Goal: Transaction & Acquisition: Purchase product/service

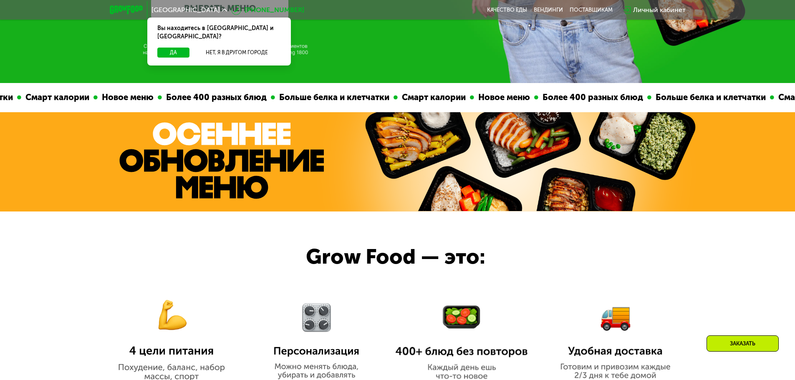
scroll to position [125, 0]
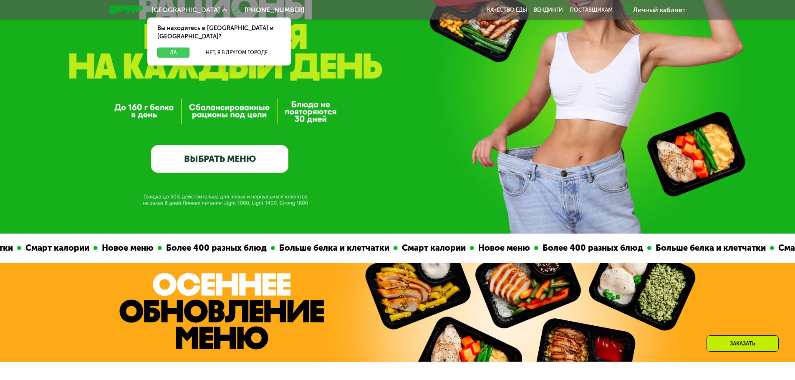
click at [176, 48] on button "Да" at bounding box center [173, 53] width 32 height 10
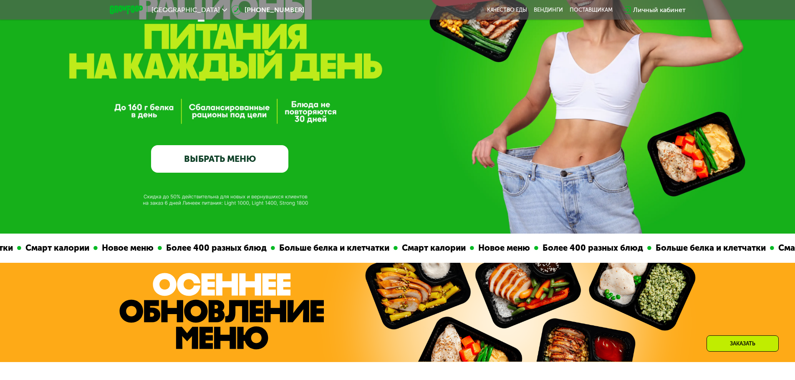
drag, startPoint x: 262, startPoint y: 150, endPoint x: 253, endPoint y: 159, distance: 13.3
click at [262, 150] on link "ВЫБРАТЬ МЕНЮ" at bounding box center [219, 159] width 137 height 28
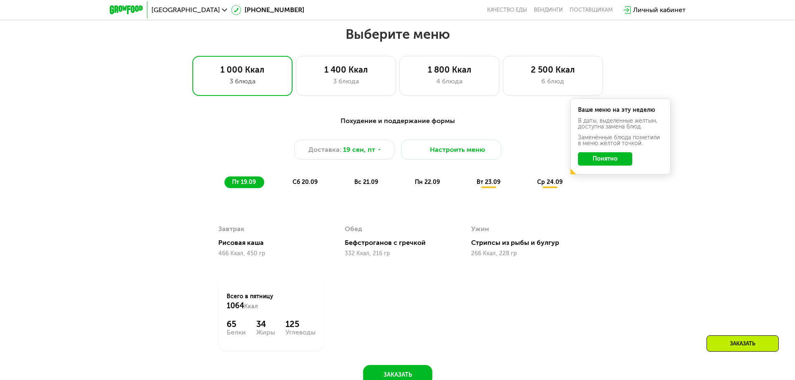
scroll to position [692, 0]
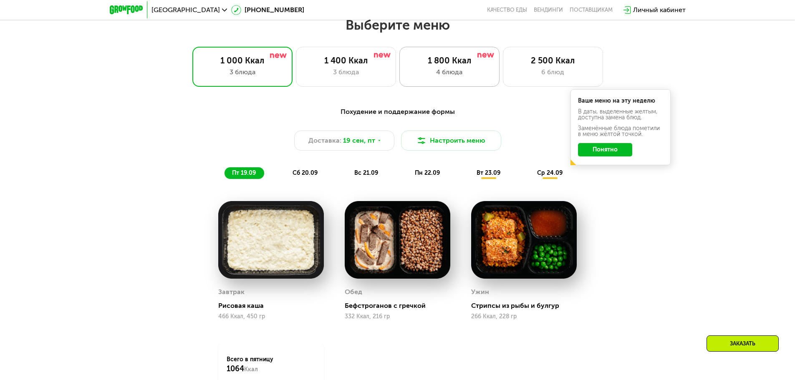
click at [460, 66] on div "1 800 Ккал" at bounding box center [449, 61] width 83 height 10
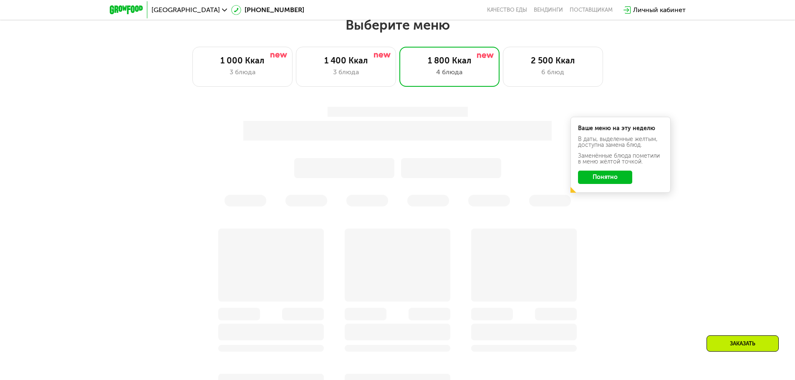
click at [621, 179] on div at bounding box center [398, 157] width 494 height 100
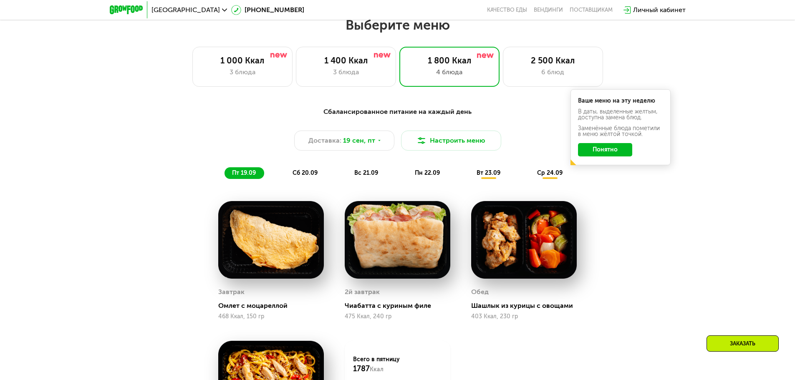
click at [619, 155] on button "Понятно" at bounding box center [605, 149] width 54 height 13
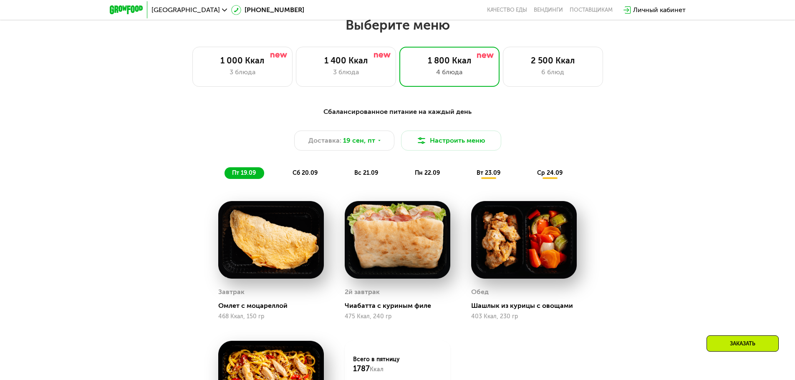
click at [308, 177] on span "сб 20.09" at bounding box center [305, 172] width 25 height 7
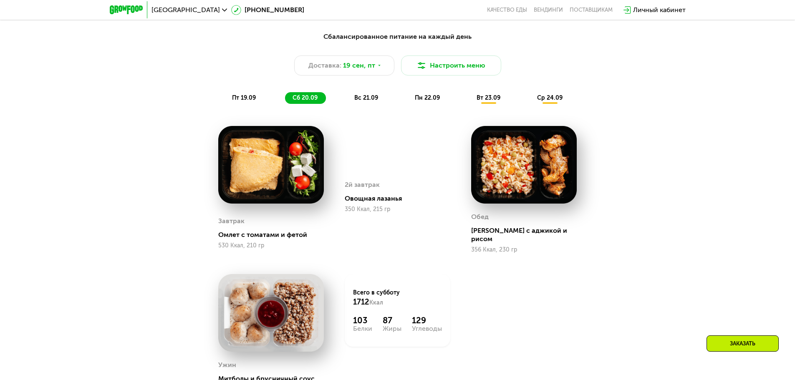
scroll to position [775, 0]
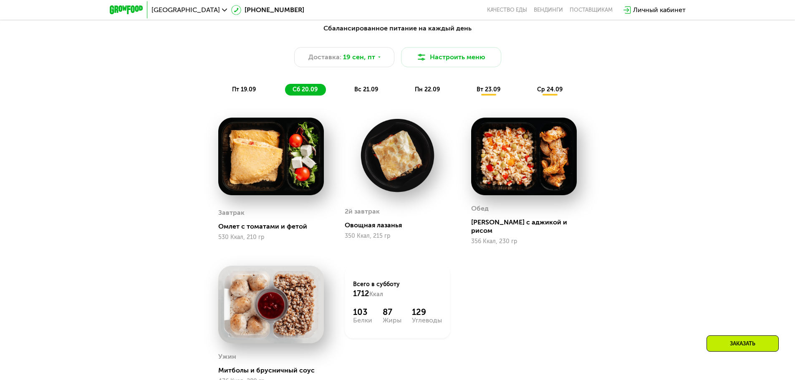
click at [374, 93] on span "вс 21.09" at bounding box center [366, 89] width 24 height 7
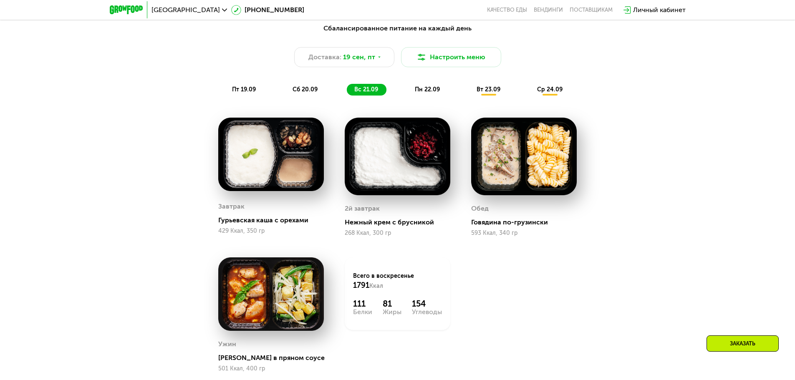
click at [436, 93] on span "пн 22.09" at bounding box center [427, 89] width 25 height 7
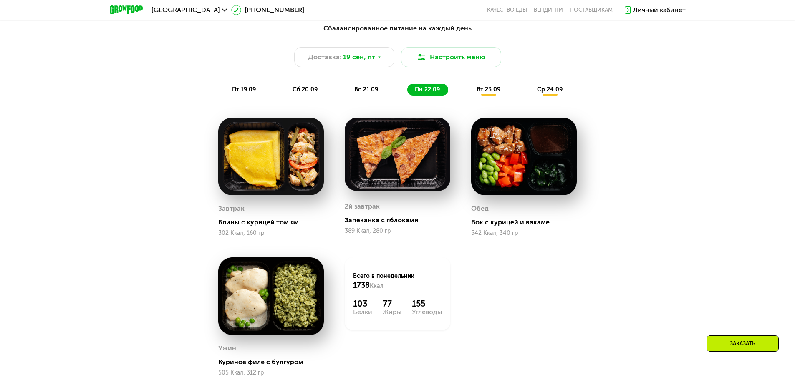
click at [495, 92] on span "вт 23.09" at bounding box center [489, 89] width 24 height 7
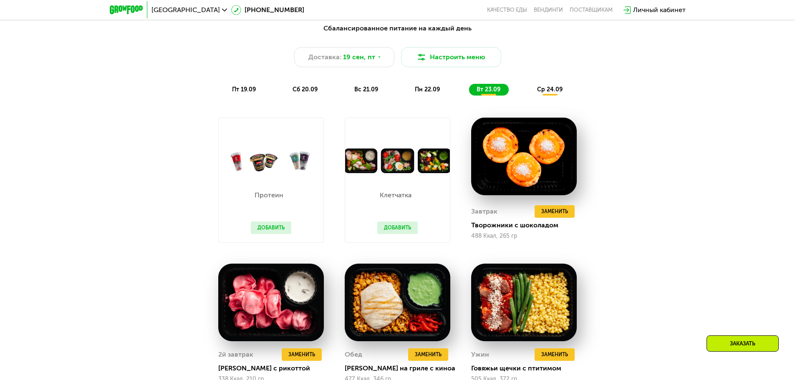
click at [275, 230] on button "Добавить" at bounding box center [271, 228] width 40 height 13
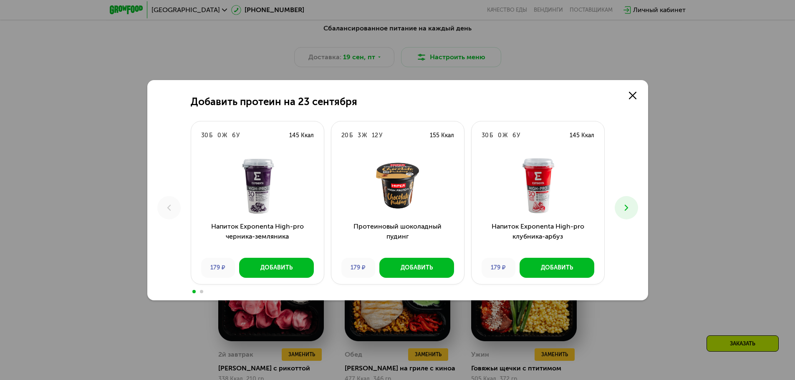
click at [623, 205] on icon at bounding box center [626, 208] width 10 height 10
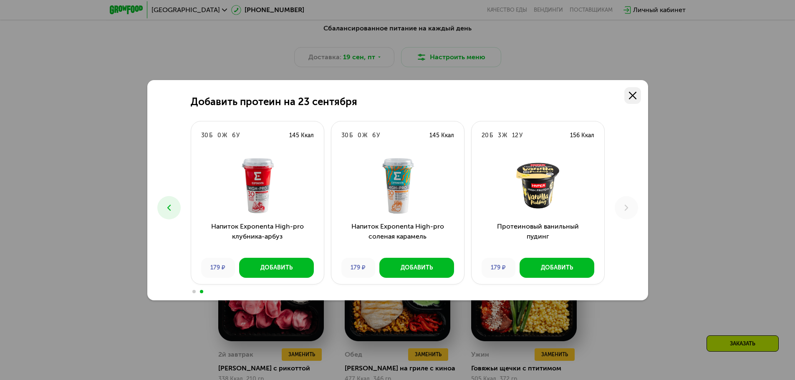
click at [628, 101] on link at bounding box center [632, 95] width 17 height 17
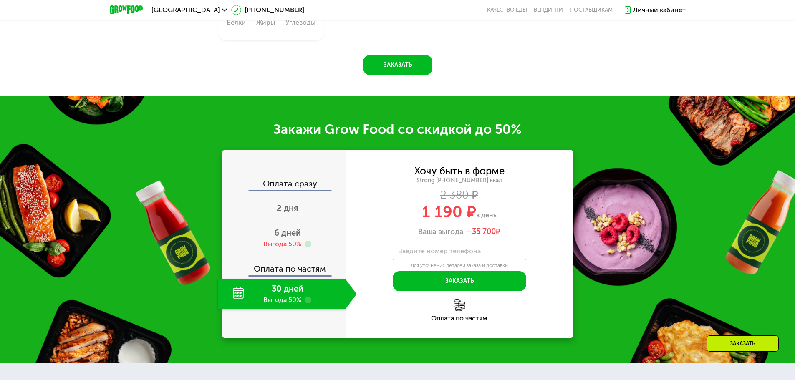
scroll to position [1235, 0]
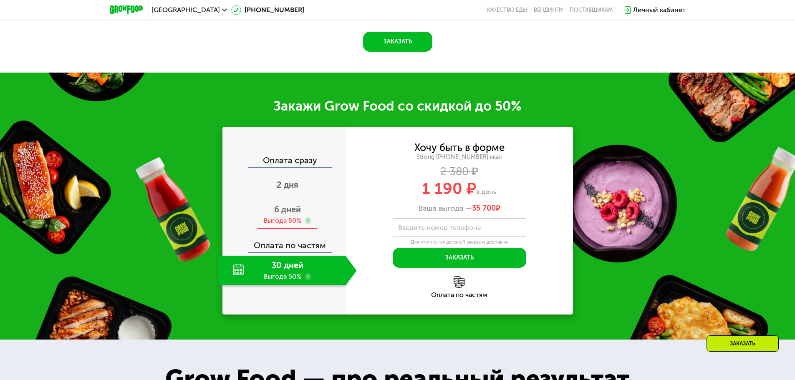
click at [290, 222] on div "Выгода 50%" at bounding box center [282, 220] width 38 height 9
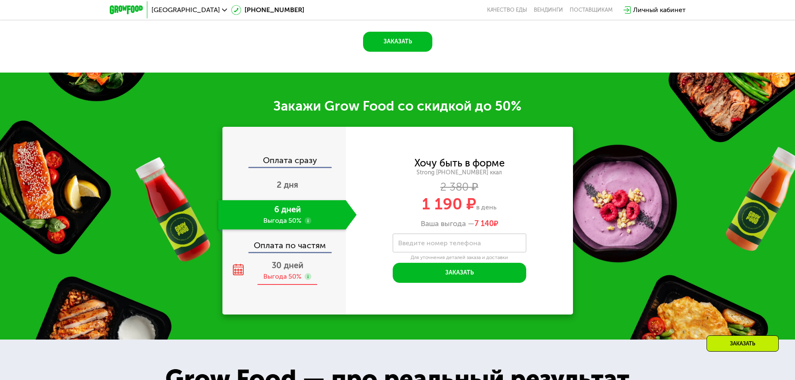
click at [288, 278] on div "Выгода 50%" at bounding box center [282, 276] width 38 height 9
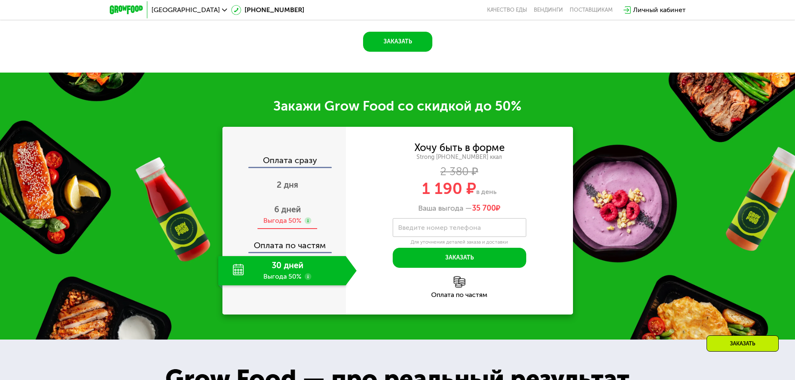
click at [295, 212] on span "6 дней" at bounding box center [287, 210] width 27 height 10
